Goal: Task Accomplishment & Management: Use online tool/utility

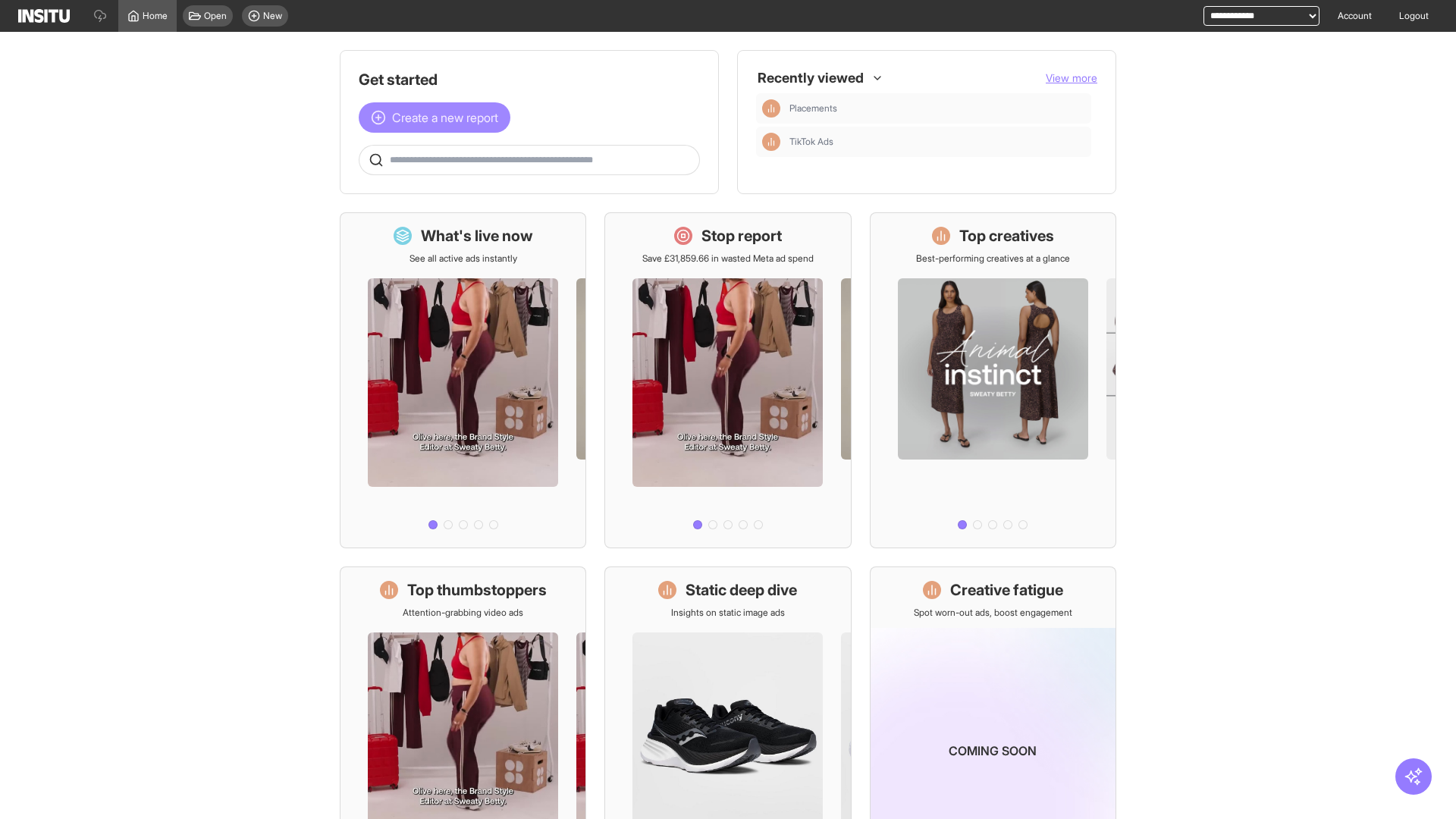
click at [438, 117] on span "Create a new report" at bounding box center [446, 117] width 106 height 18
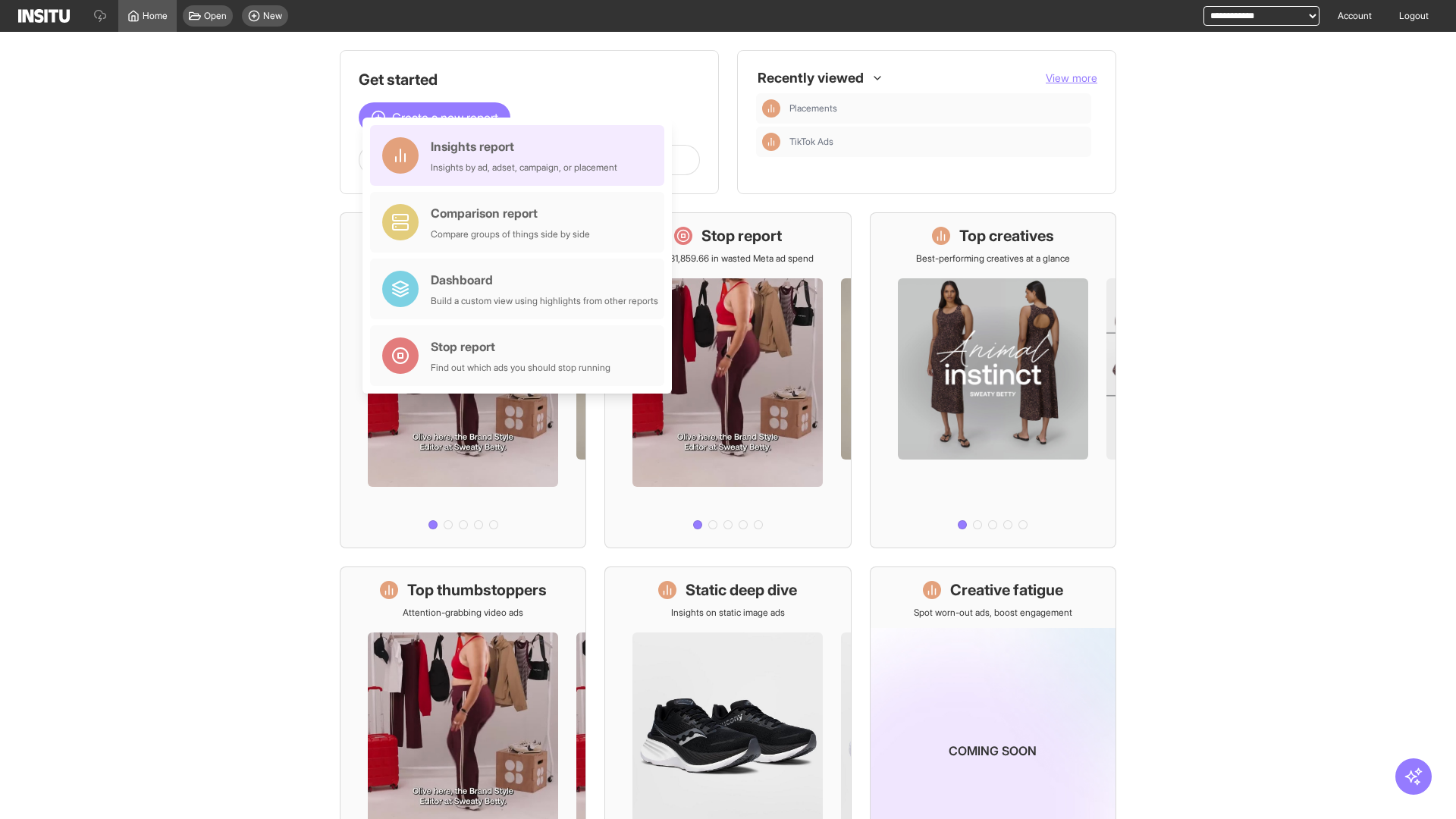
click at [521, 155] on div "Insights report Insights by ad, adset, campaign, or placement" at bounding box center [524, 155] width 186 height 37
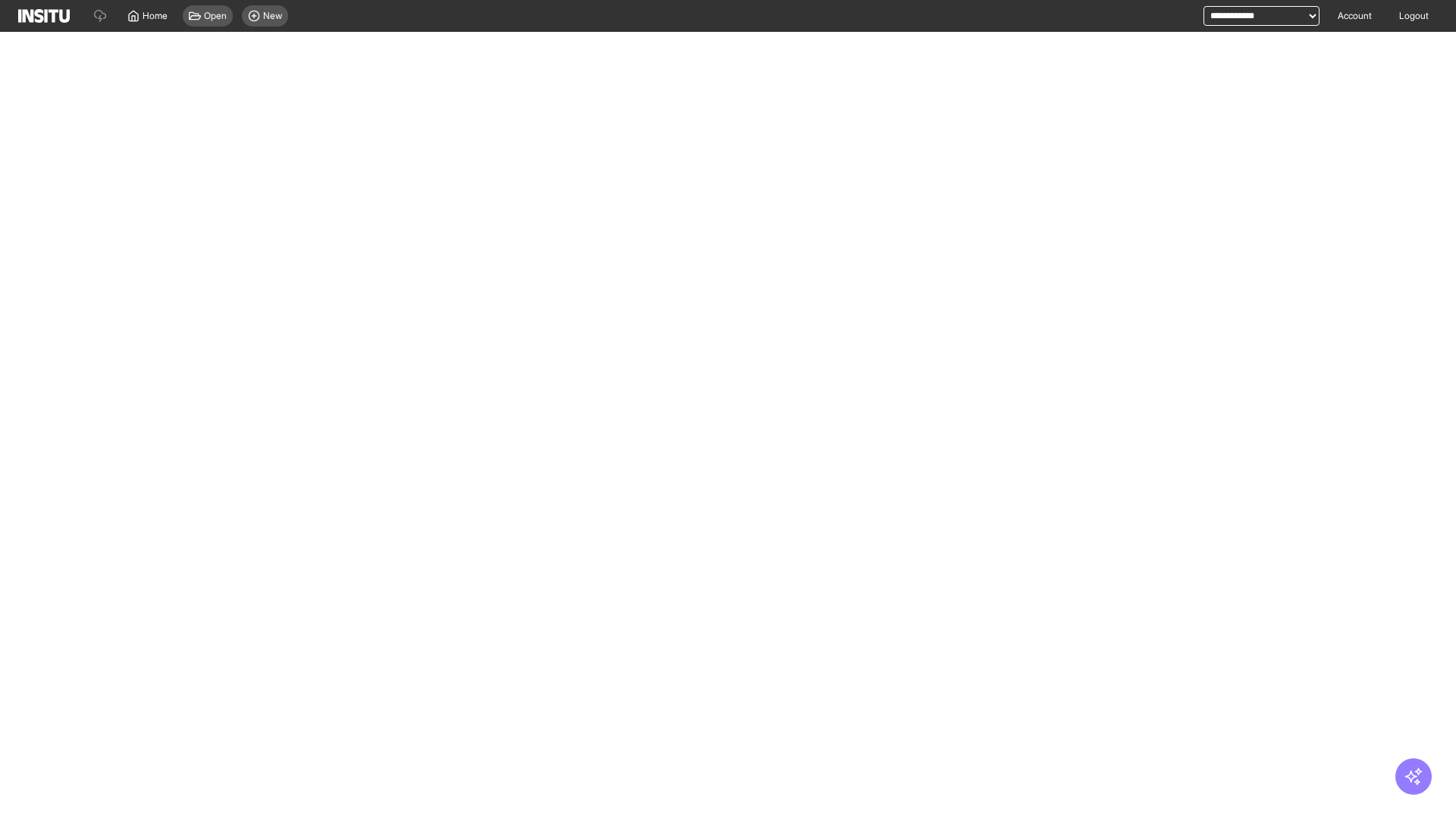
select select "**"
